Goal: Task Accomplishment & Management: Use online tool/utility

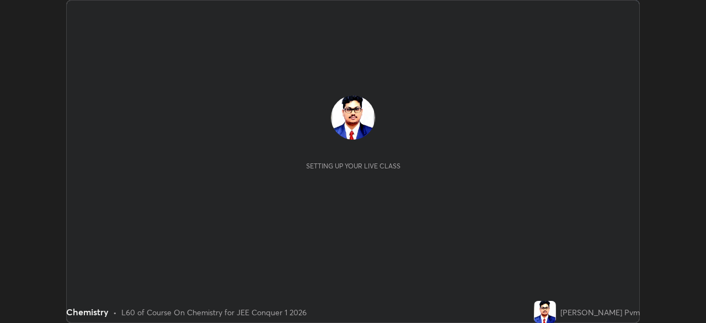
scroll to position [323, 705]
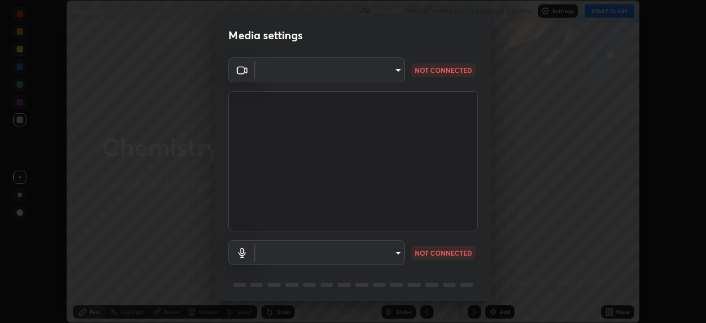
type input "50527fee232767433a6268031a92ed2c864fe79ca6b0d251abdcd02af7d04d94"
type input "default"
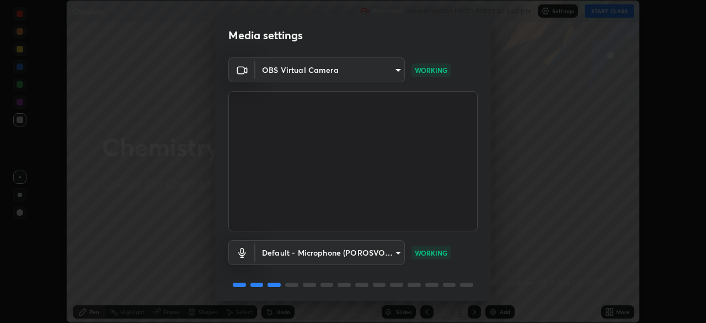
scroll to position [39, 0]
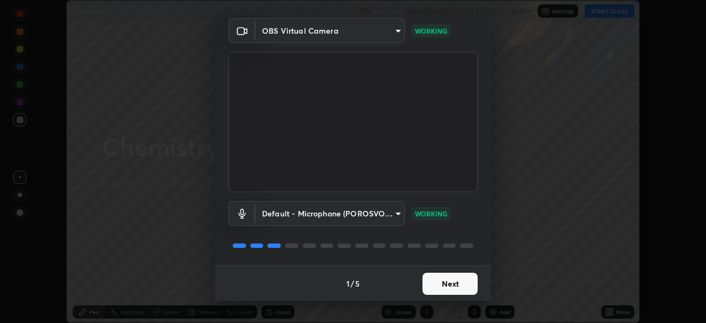
click at [438, 283] on button "Next" at bounding box center [449, 283] width 55 height 22
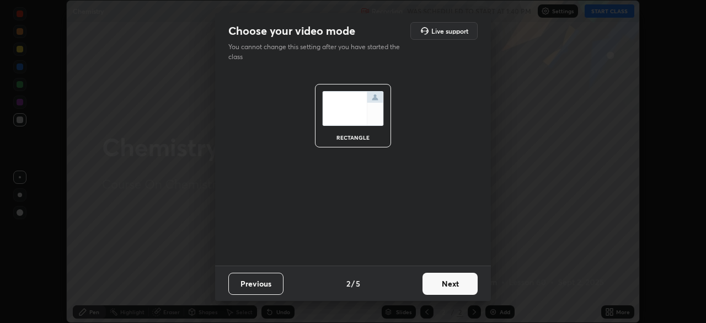
scroll to position [0, 0]
click at [440, 281] on button "Next" at bounding box center [449, 283] width 55 height 22
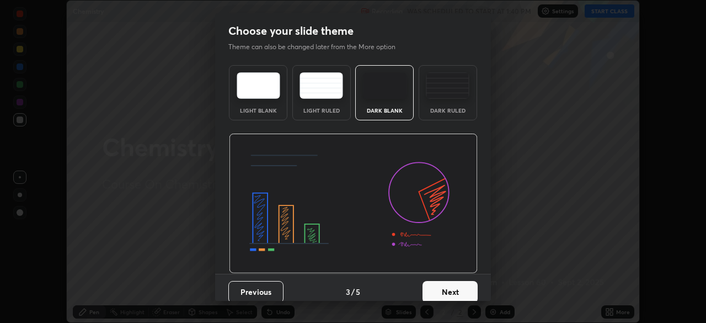
click at [438, 284] on button "Next" at bounding box center [449, 292] width 55 height 22
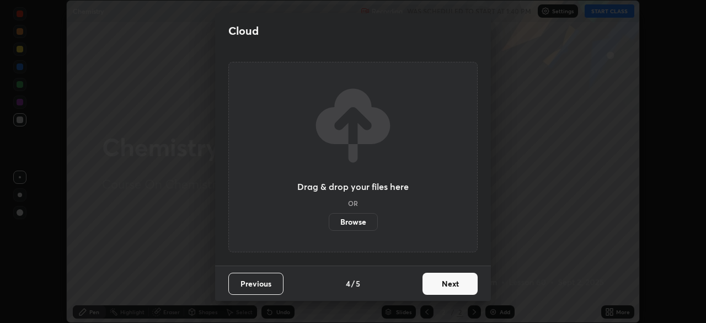
click at [438, 284] on button "Next" at bounding box center [449, 283] width 55 height 22
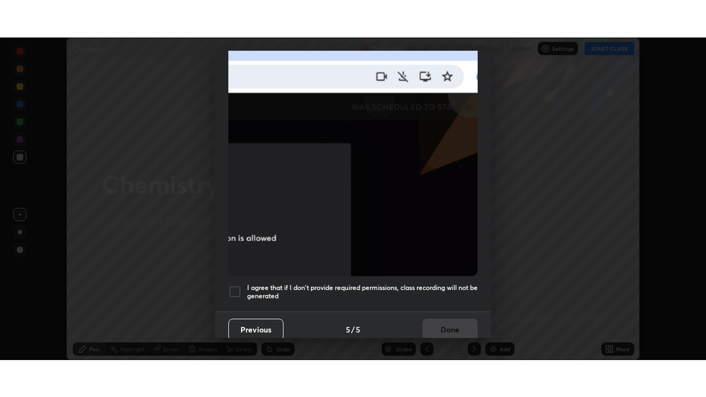
scroll to position [264, 0]
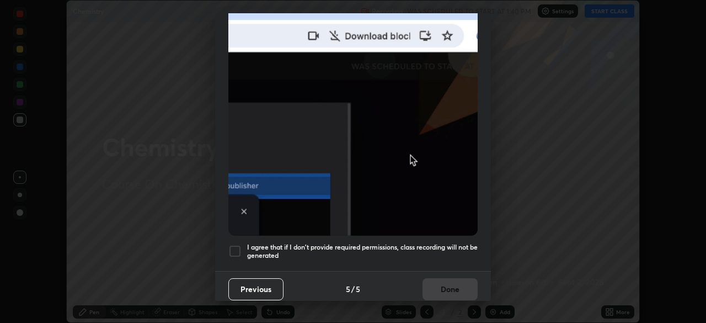
click at [237, 246] on div at bounding box center [234, 250] width 13 height 13
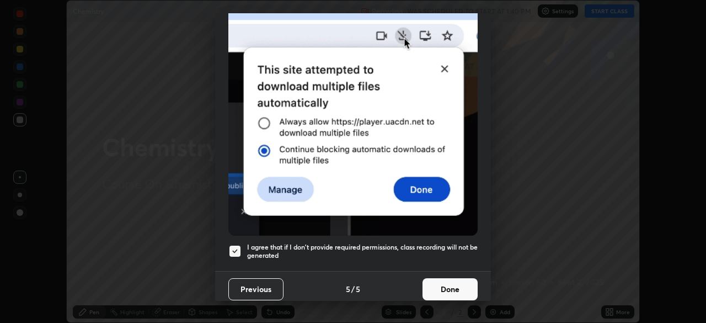
click at [440, 287] on button "Done" at bounding box center [449, 289] width 55 height 22
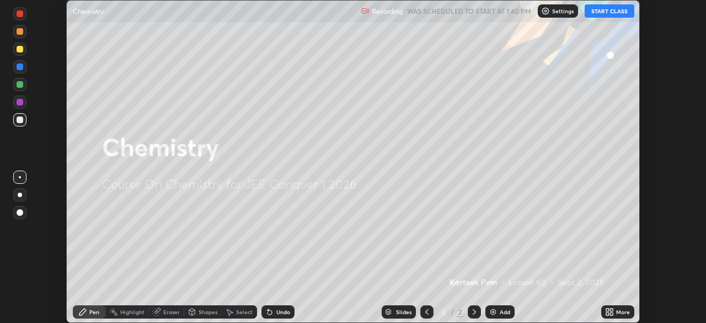
click at [616, 311] on div "More" at bounding box center [623, 312] width 14 height 6
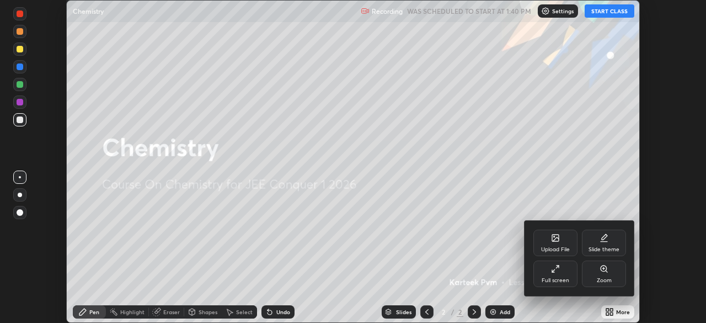
click at [561, 267] on div "Full screen" at bounding box center [555, 273] width 44 height 26
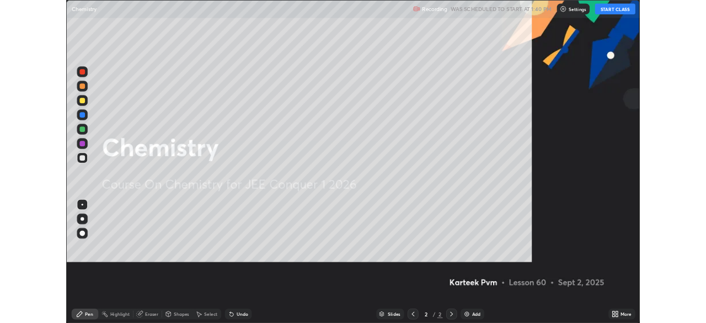
scroll to position [397, 706]
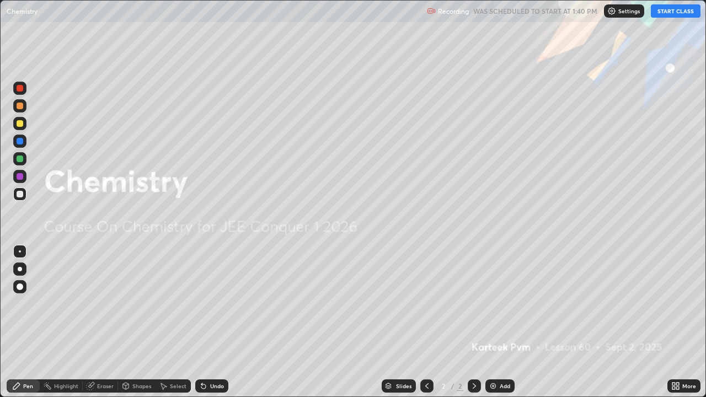
click at [664, 13] on button "START CLASS" at bounding box center [676, 10] width 50 height 13
click at [489, 322] on img at bounding box center [493, 386] width 9 height 9
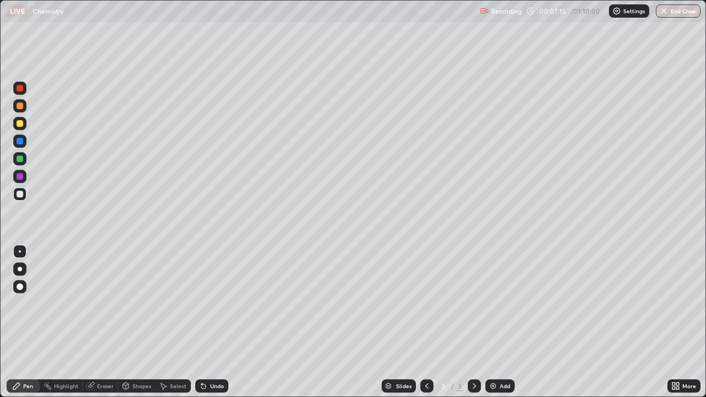
click at [208, 322] on div "Undo" at bounding box center [211, 385] width 33 height 13
click at [212, 322] on div "Undo" at bounding box center [217, 386] width 14 height 6
click at [211, 322] on div "Undo" at bounding box center [217, 386] width 14 height 6
click at [496, 322] on div "Add" at bounding box center [499, 385] width 29 height 13
click at [21, 121] on div at bounding box center [20, 123] width 7 height 7
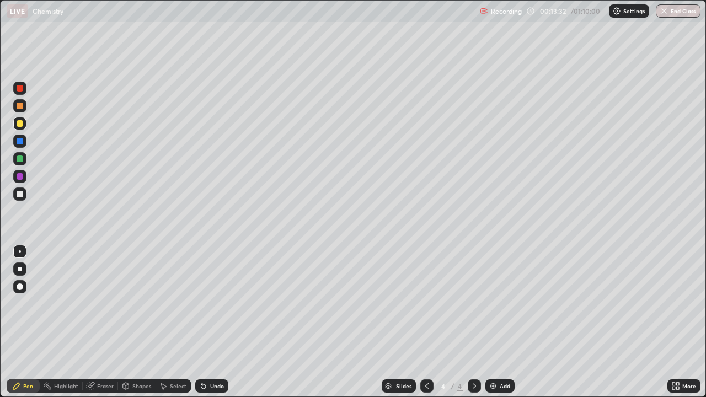
click at [100, 322] on div "Eraser" at bounding box center [100, 385] width 35 height 13
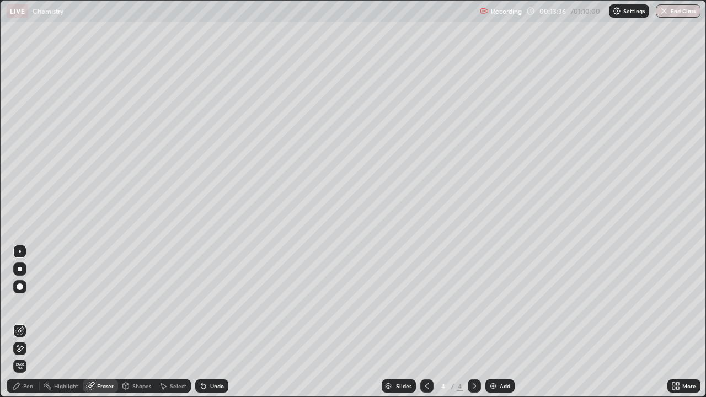
click at [32, 322] on div "Pen" at bounding box center [23, 385] width 33 height 13
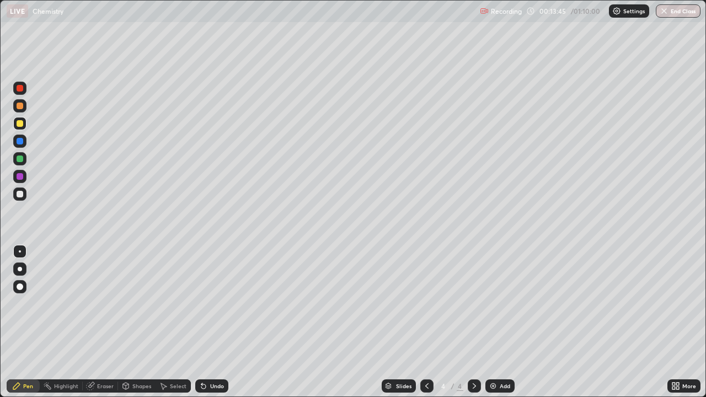
click at [92, 322] on icon at bounding box center [91, 385] width 6 height 6
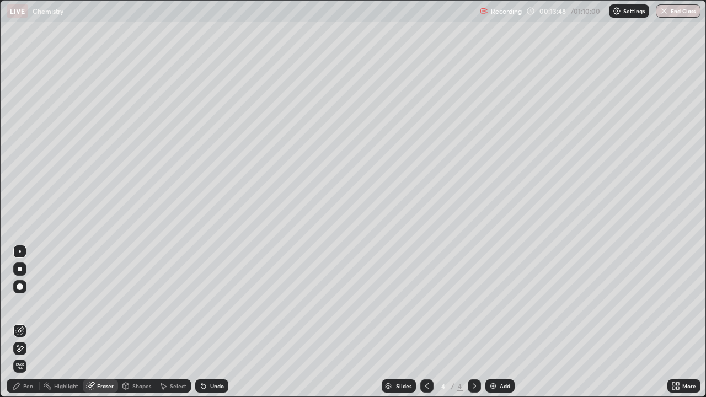
click at [30, 322] on div "Pen" at bounding box center [28, 386] width 10 height 6
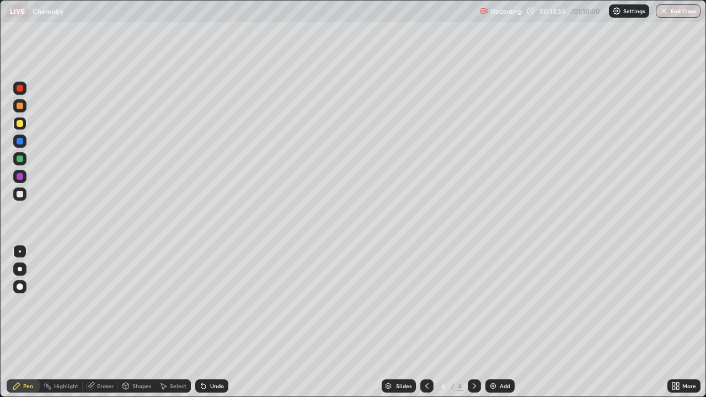
click at [97, 322] on div "Eraser" at bounding box center [105, 386] width 17 height 6
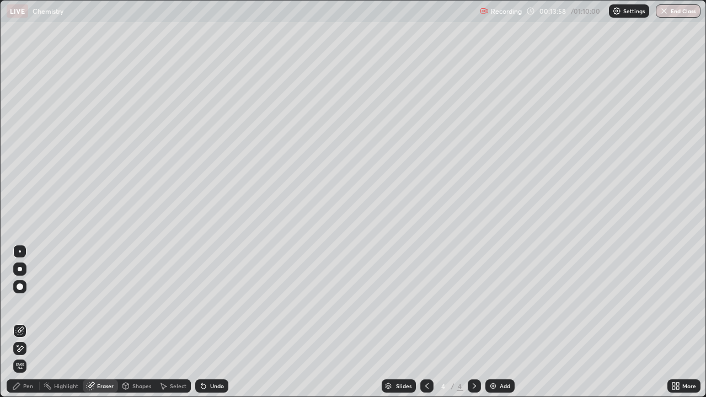
click at [33, 322] on div "Pen" at bounding box center [23, 385] width 33 height 13
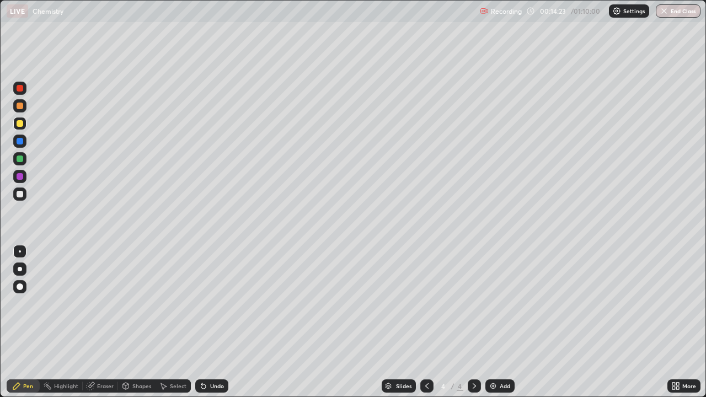
click at [99, 322] on div "Eraser" at bounding box center [105, 386] width 17 height 6
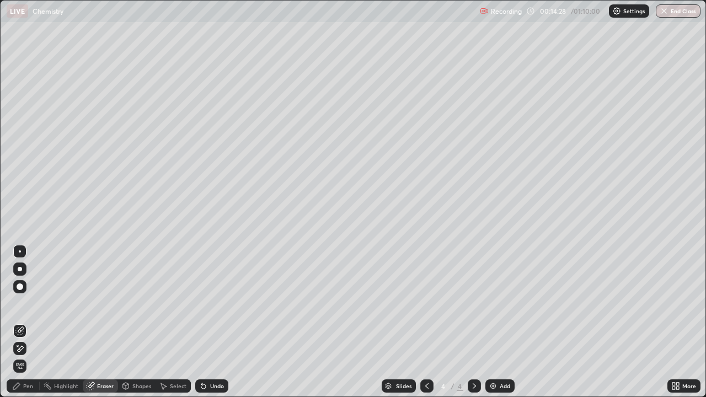
click at [21, 322] on div "Pen" at bounding box center [23, 385] width 33 height 13
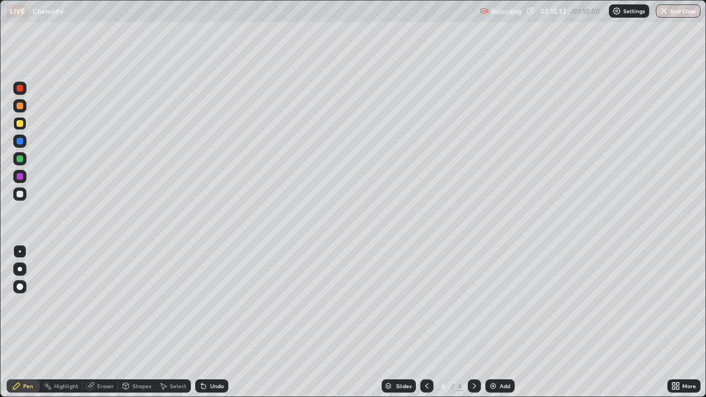
click at [19, 194] on div at bounding box center [20, 194] width 7 height 7
click at [100, 322] on div "Eraser" at bounding box center [105, 386] width 17 height 6
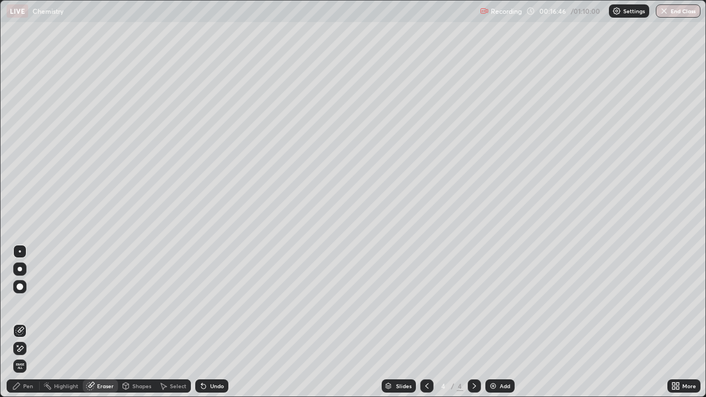
click at [55, 322] on div "Highlight" at bounding box center [61, 385] width 43 height 13
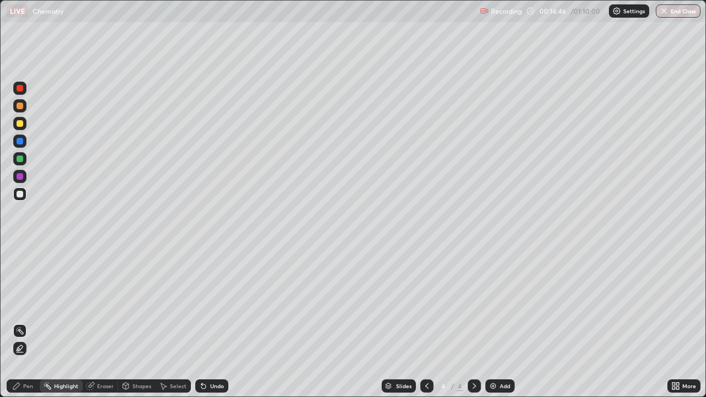
click at [30, 322] on div "Pen" at bounding box center [28, 386] width 10 height 6
click at [26, 128] on div at bounding box center [19, 124] width 13 height 18
click at [220, 322] on div "Undo" at bounding box center [217, 386] width 14 height 6
click at [218, 322] on div "Undo" at bounding box center [217, 386] width 14 height 6
click at [215, 322] on div "Undo" at bounding box center [217, 386] width 14 height 6
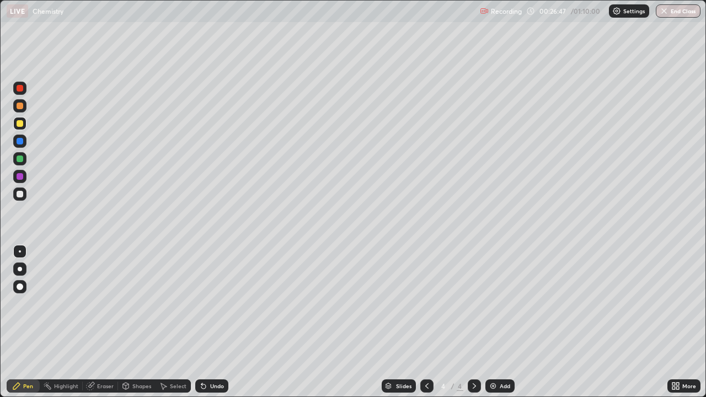
click at [478, 322] on div at bounding box center [474, 385] width 13 height 13
click at [489, 322] on img at bounding box center [493, 386] width 9 height 9
click at [202, 322] on div "Undo" at bounding box center [211, 385] width 33 height 13
click at [201, 322] on icon at bounding box center [203, 386] width 9 height 9
click at [203, 322] on div "Undo" at bounding box center [211, 385] width 33 height 13
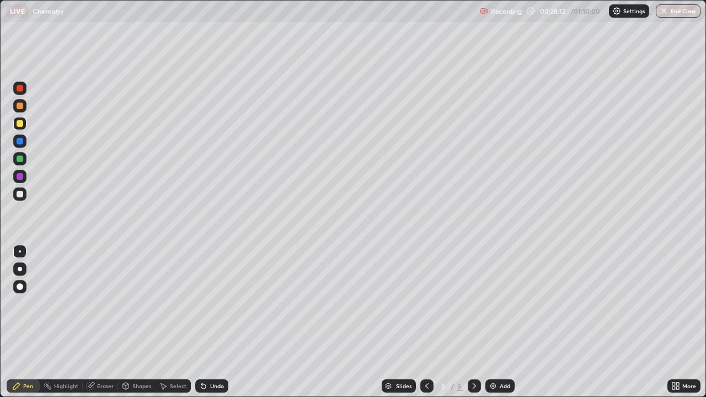
click at [22, 199] on div at bounding box center [19, 194] width 13 height 13
click at [220, 322] on div "Undo" at bounding box center [217, 386] width 14 height 6
click at [213, 322] on div "Undo" at bounding box center [217, 386] width 14 height 6
click at [218, 322] on div "Undo" at bounding box center [217, 386] width 14 height 6
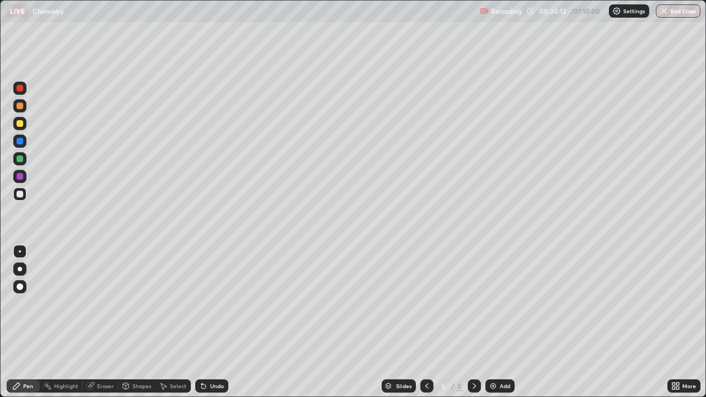
click at [217, 322] on div "Undo" at bounding box center [217, 386] width 14 height 6
click at [216, 322] on div "Undo" at bounding box center [217, 386] width 14 height 6
click at [218, 322] on div "Undo" at bounding box center [217, 386] width 14 height 6
click at [222, 322] on div "Undo" at bounding box center [211, 385] width 33 height 13
click at [218, 322] on div "Undo" at bounding box center [217, 386] width 14 height 6
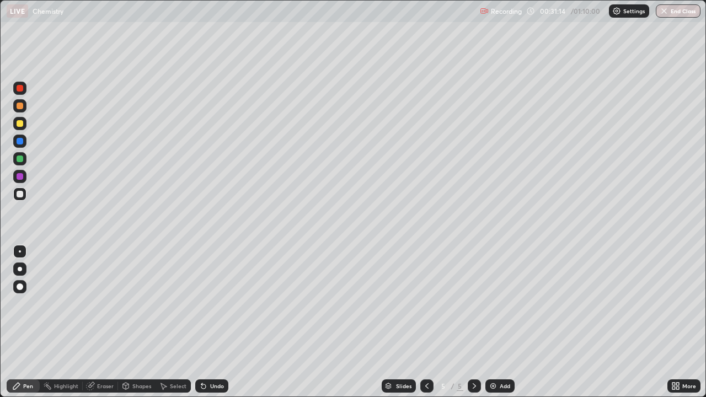
click at [20, 159] on div at bounding box center [20, 159] width 7 height 7
click at [219, 322] on div "Undo" at bounding box center [217, 386] width 14 height 6
click at [222, 322] on div "Undo" at bounding box center [211, 385] width 33 height 13
click at [223, 322] on div "Undo" at bounding box center [211, 385] width 33 height 13
click at [494, 322] on img at bounding box center [493, 386] width 9 height 9
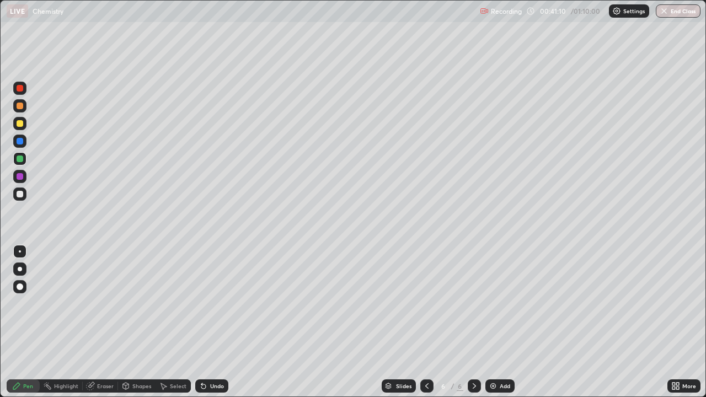
click at [216, 322] on div "Undo" at bounding box center [217, 386] width 14 height 6
click at [213, 322] on div "Undo" at bounding box center [217, 386] width 14 height 6
click at [214, 322] on div "Undo" at bounding box center [217, 386] width 14 height 6
click at [216, 322] on div "Undo" at bounding box center [217, 386] width 14 height 6
click at [214, 322] on div "Undo" at bounding box center [217, 386] width 14 height 6
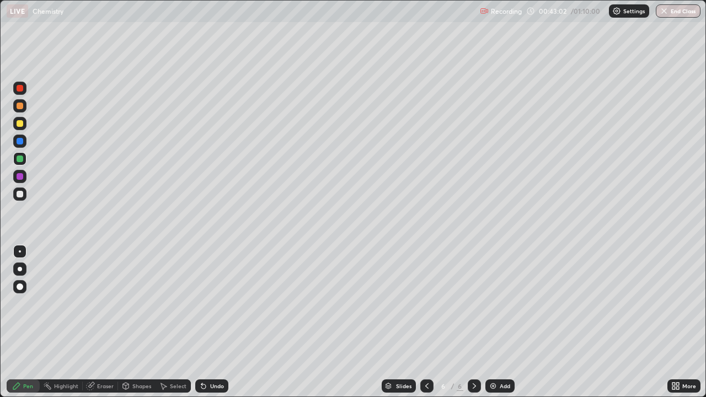
click at [217, 322] on div "Undo" at bounding box center [217, 386] width 14 height 6
click at [212, 322] on div "Undo" at bounding box center [211, 385] width 33 height 13
click at [219, 322] on div "Undo" at bounding box center [211, 385] width 33 height 13
click at [216, 322] on div "Undo" at bounding box center [217, 386] width 14 height 6
click at [213, 322] on div "Undo" at bounding box center [217, 386] width 14 height 6
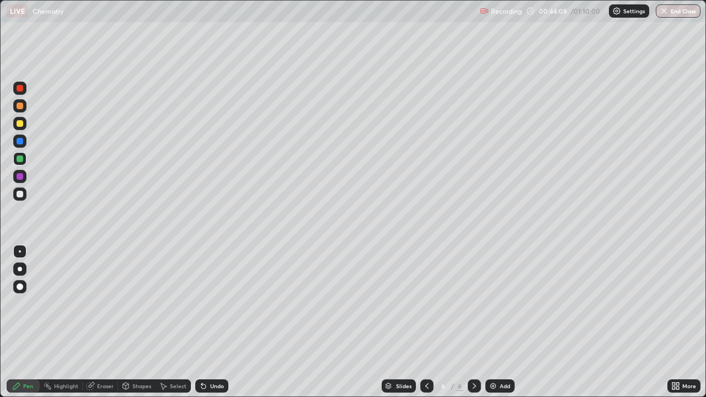
click at [20, 197] on div at bounding box center [20, 194] width 7 height 7
click at [217, 322] on div "Undo" at bounding box center [217, 386] width 14 height 6
click at [178, 322] on div "Select" at bounding box center [178, 386] width 17 height 6
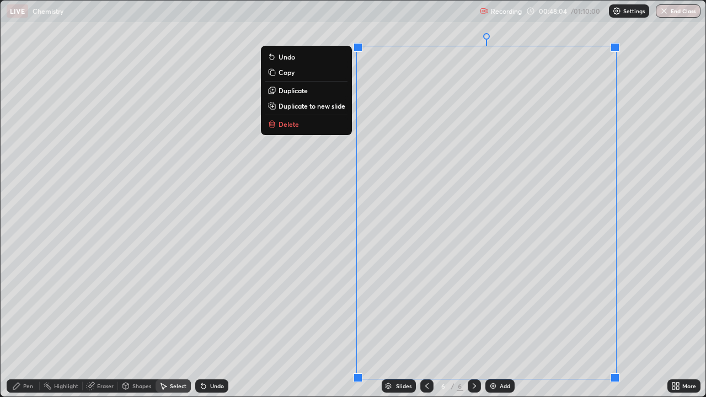
click at [395, 322] on div "0 ° Undo Copy Duplicate Duplicate to new slide Delete" at bounding box center [353, 199] width 705 height 396
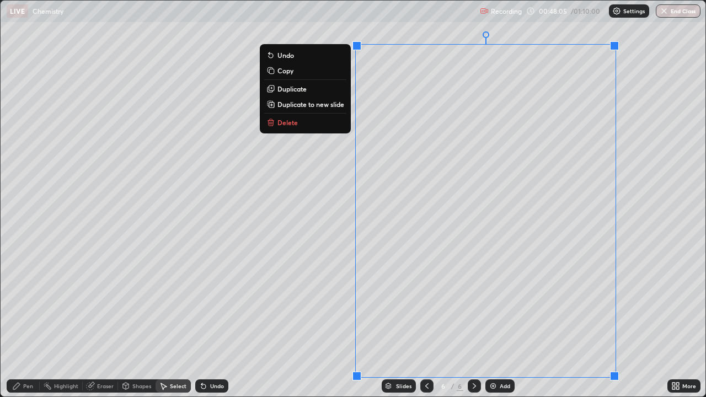
click at [290, 322] on div "Slides 6 / 6 Add" at bounding box center [447, 386] width 439 height 22
click at [26, 322] on div "Pen" at bounding box center [28, 386] width 10 height 6
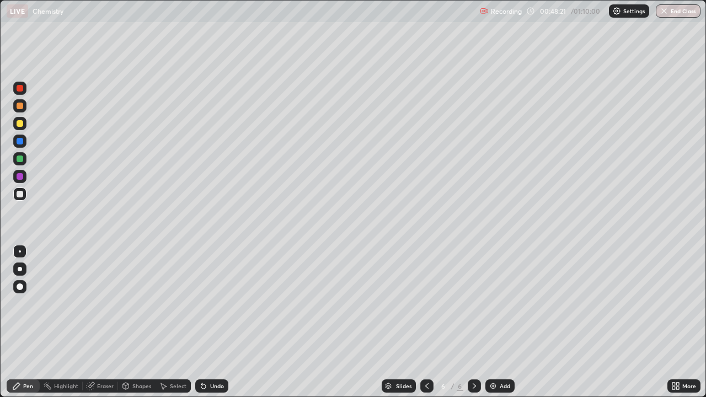
click at [679, 322] on icon at bounding box center [677, 388] width 3 height 3
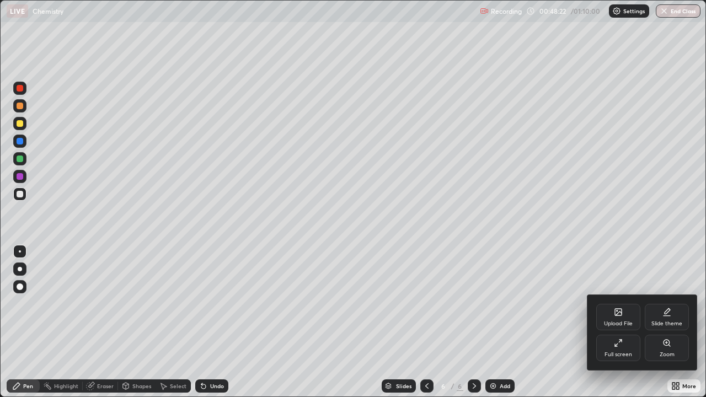
click at [612, 322] on div "Full screen" at bounding box center [618, 355] width 28 height 6
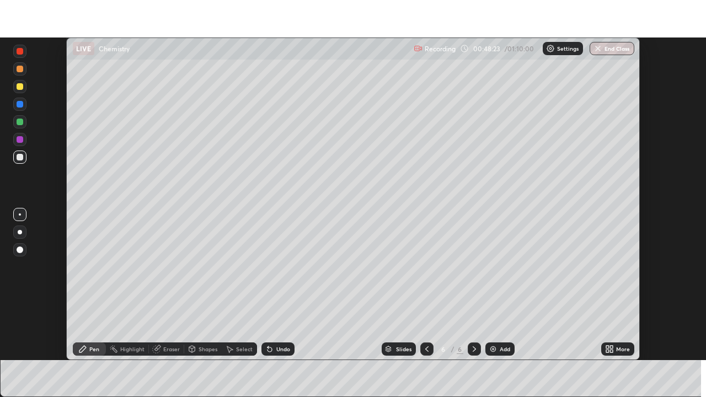
scroll to position [54825, 54442]
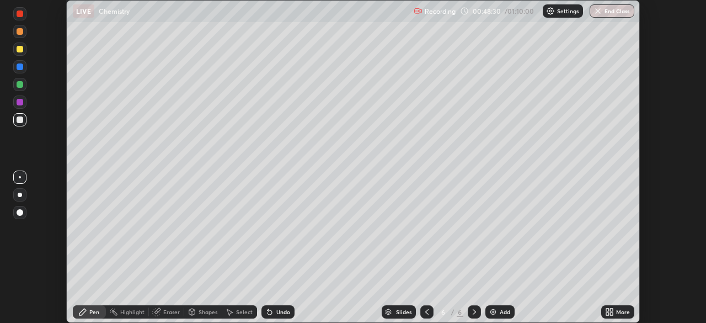
click at [611, 311] on icon at bounding box center [609, 311] width 9 height 9
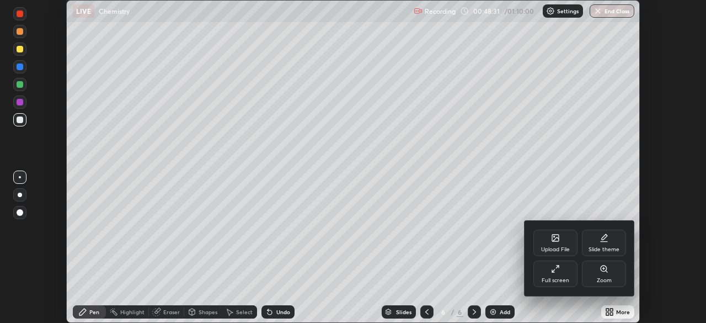
click at [551, 274] on div "Full screen" at bounding box center [555, 273] width 44 height 26
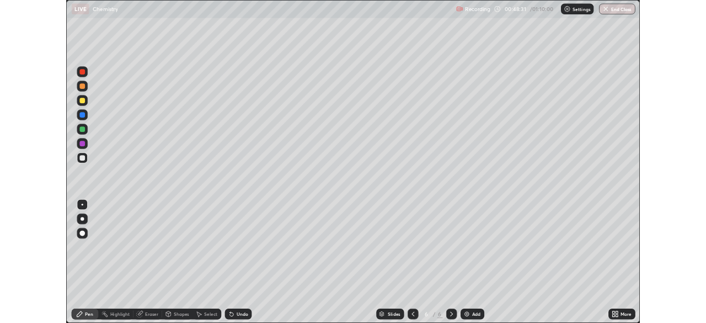
scroll to position [397, 706]
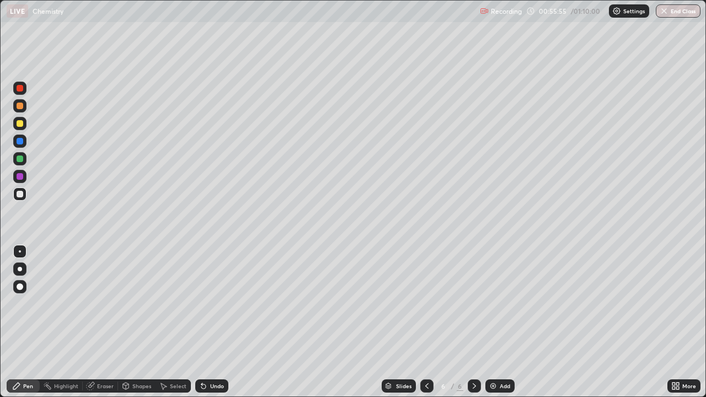
click at [489, 322] on img at bounding box center [493, 386] width 9 height 9
click at [22, 124] on div at bounding box center [20, 123] width 7 height 7
click at [20, 125] on div at bounding box center [20, 123] width 7 height 7
click at [211, 322] on div "Undo" at bounding box center [217, 386] width 14 height 6
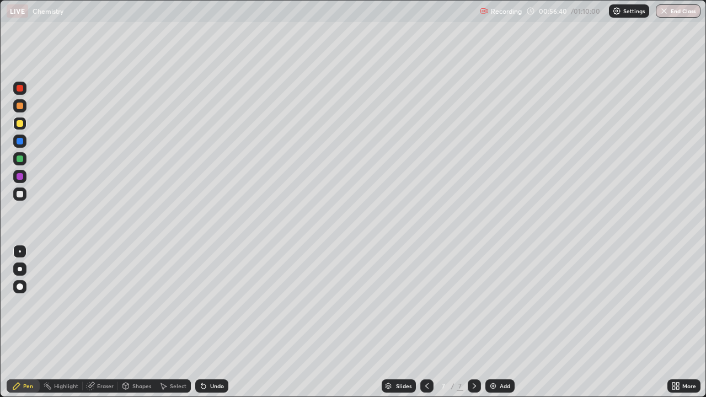
click at [210, 322] on div "Undo" at bounding box center [217, 386] width 14 height 6
click at [102, 322] on div "Eraser" at bounding box center [105, 386] width 17 height 6
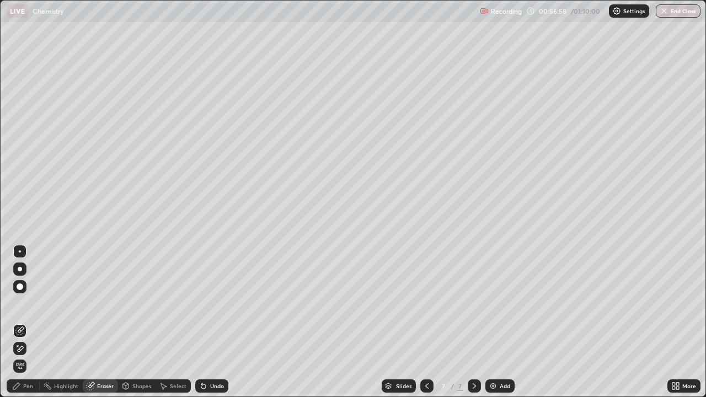
click at [18, 322] on icon at bounding box center [16, 386] width 7 height 7
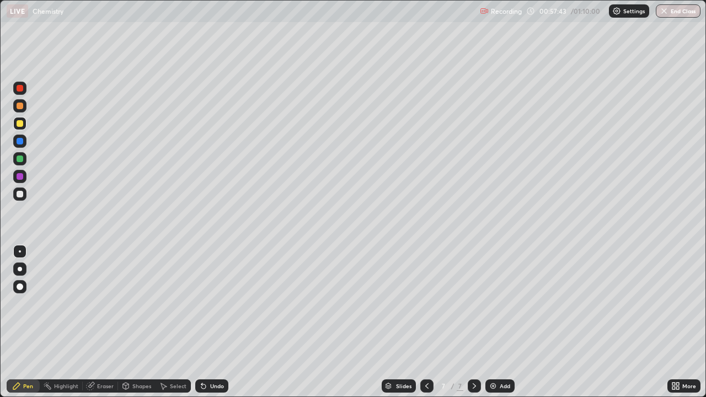
click at [213, 322] on div "Undo" at bounding box center [217, 386] width 14 height 6
click at [210, 322] on div "Undo" at bounding box center [211, 385] width 33 height 13
click at [212, 322] on div "Undo" at bounding box center [217, 386] width 14 height 6
click at [210, 322] on div "Undo" at bounding box center [211, 385] width 33 height 13
click at [207, 322] on div "Undo" at bounding box center [211, 385] width 33 height 13
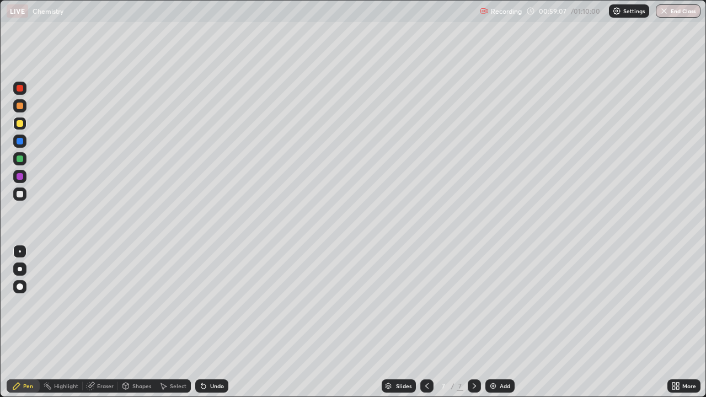
click at [210, 322] on div "Undo" at bounding box center [217, 386] width 14 height 6
click at [94, 322] on div "Eraser" at bounding box center [100, 385] width 35 height 13
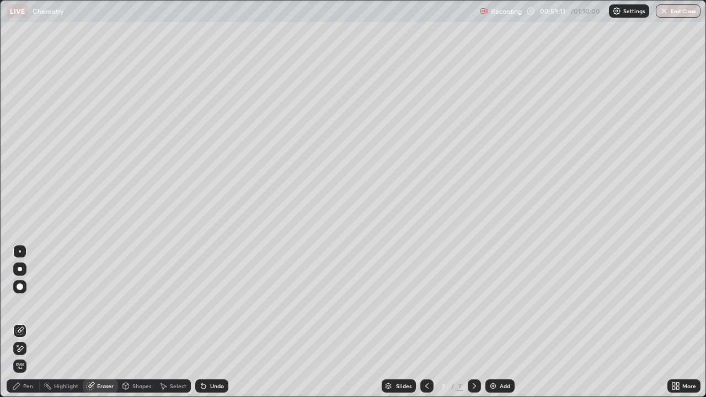
click at [28, 322] on div "Pen" at bounding box center [28, 386] width 10 height 6
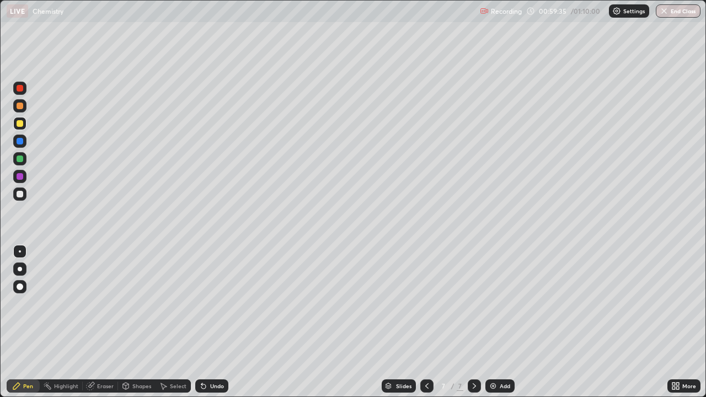
click at [20, 195] on div at bounding box center [20, 194] width 7 height 7
click at [21, 126] on div at bounding box center [20, 123] width 7 height 7
click at [31, 322] on div "Pen" at bounding box center [28, 386] width 10 height 6
click at [29, 322] on div "Pen" at bounding box center [28, 386] width 10 height 6
click at [19, 194] on div at bounding box center [20, 194] width 7 height 7
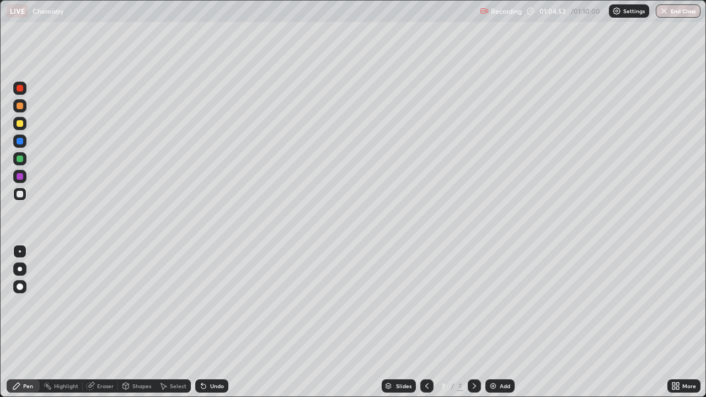
click at [207, 322] on div "Undo" at bounding box center [211, 385] width 33 height 13
click at [20, 124] on div at bounding box center [20, 123] width 7 height 7
click at [109, 322] on div "Eraser" at bounding box center [105, 386] width 17 height 6
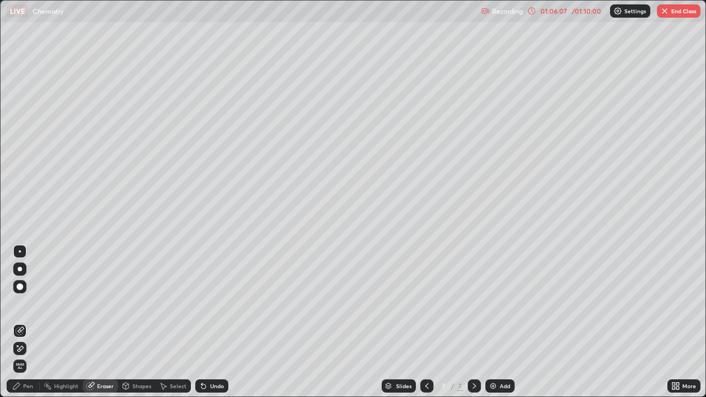
click at [18, 322] on icon at bounding box center [17, 345] width 1 height 1
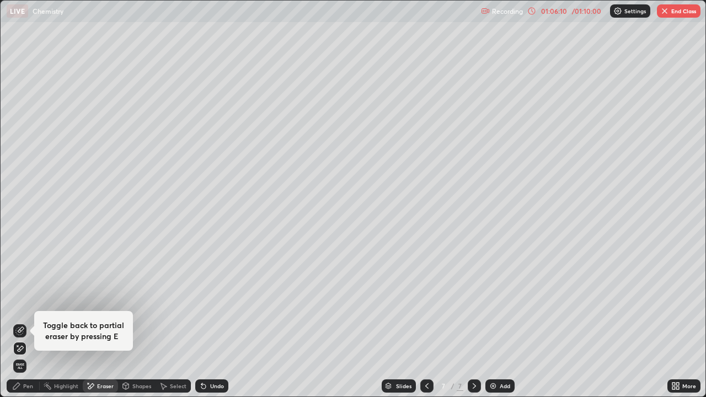
click at [14, 322] on icon at bounding box center [16, 386] width 9 height 9
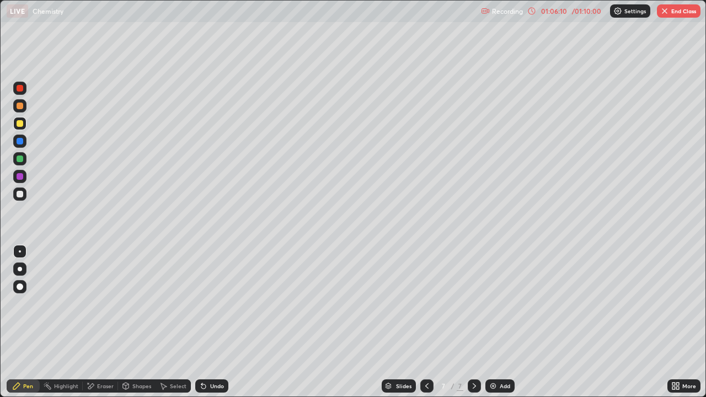
click at [14, 322] on icon at bounding box center [16, 386] width 7 height 7
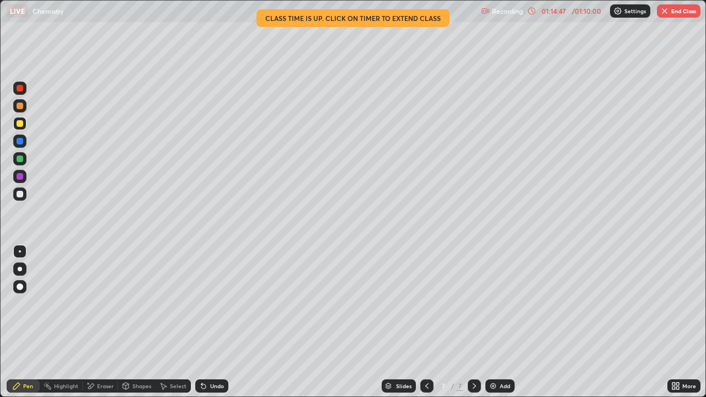
click at [217, 322] on div "Undo" at bounding box center [211, 385] width 33 height 13
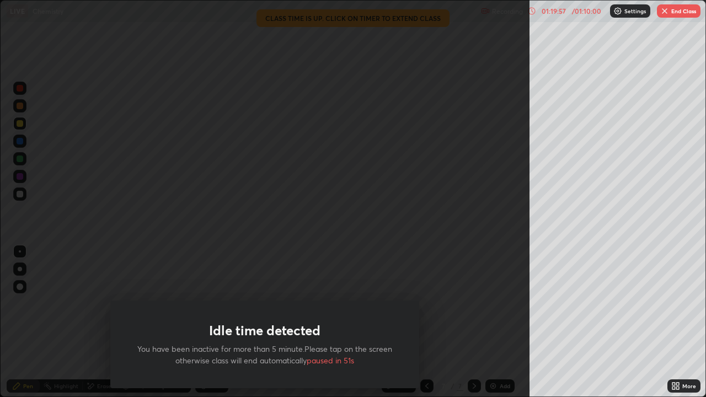
click at [679, 17] on button "End Class" at bounding box center [679, 10] width 44 height 13
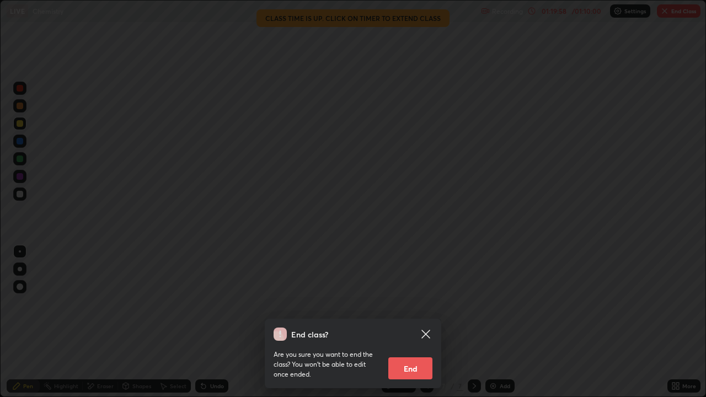
click at [415, 322] on button "End" at bounding box center [410, 368] width 44 height 22
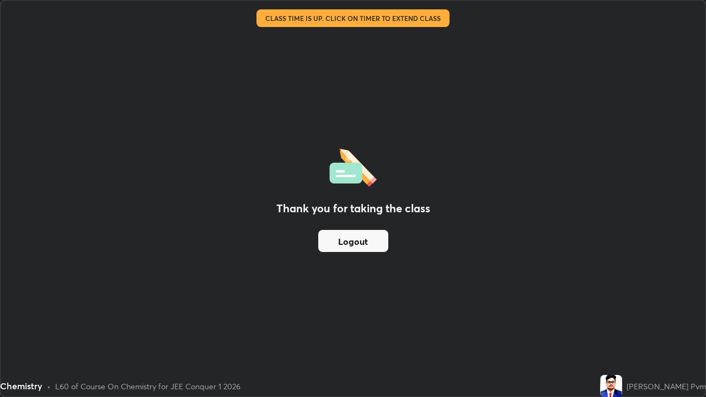
click at [441, 9] on div "Chemistry" at bounding box center [280, 11] width 546 height 22
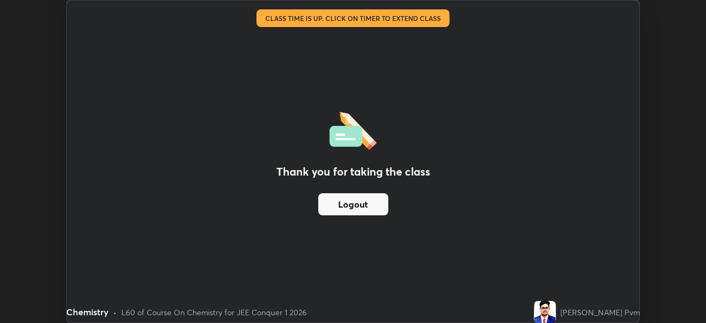
scroll to position [54825, 54442]
